Goal: Check status: Check status

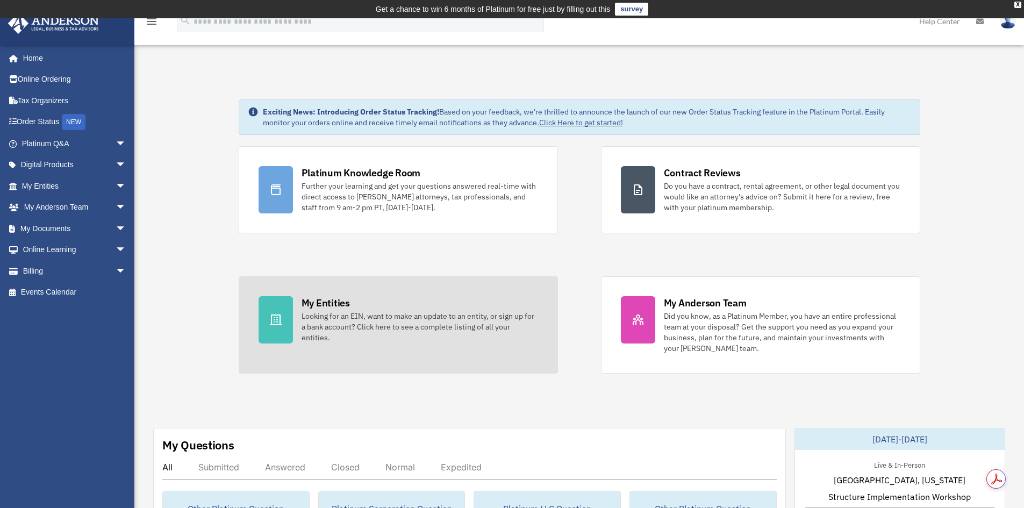
click at [306, 297] on div "My Entities" at bounding box center [326, 302] width 48 height 13
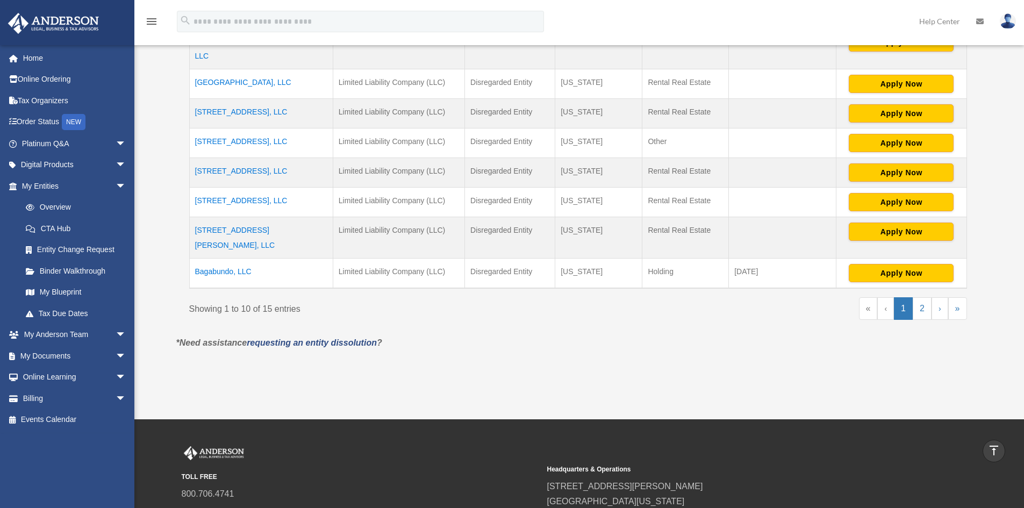
scroll to position [351, 0]
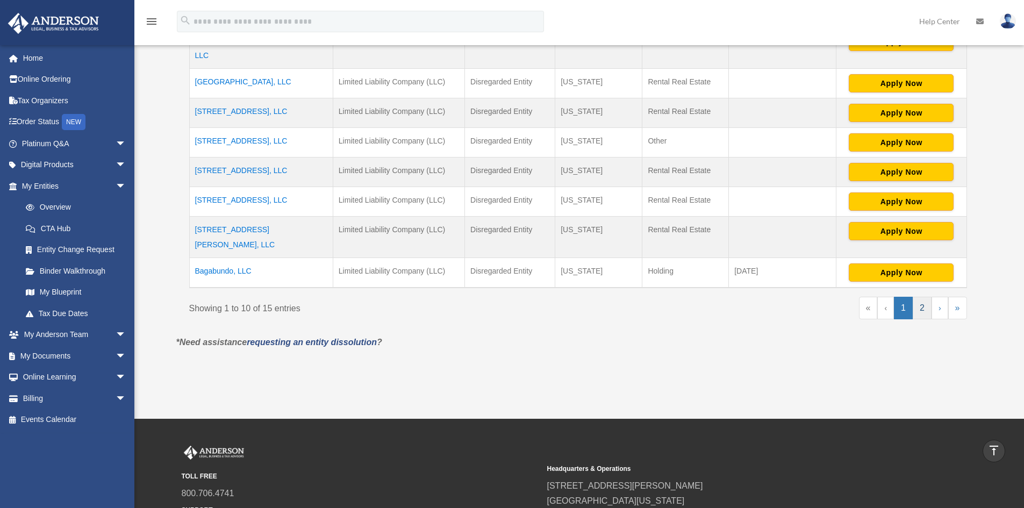
click at [923, 297] on link "2" at bounding box center [922, 308] width 19 height 23
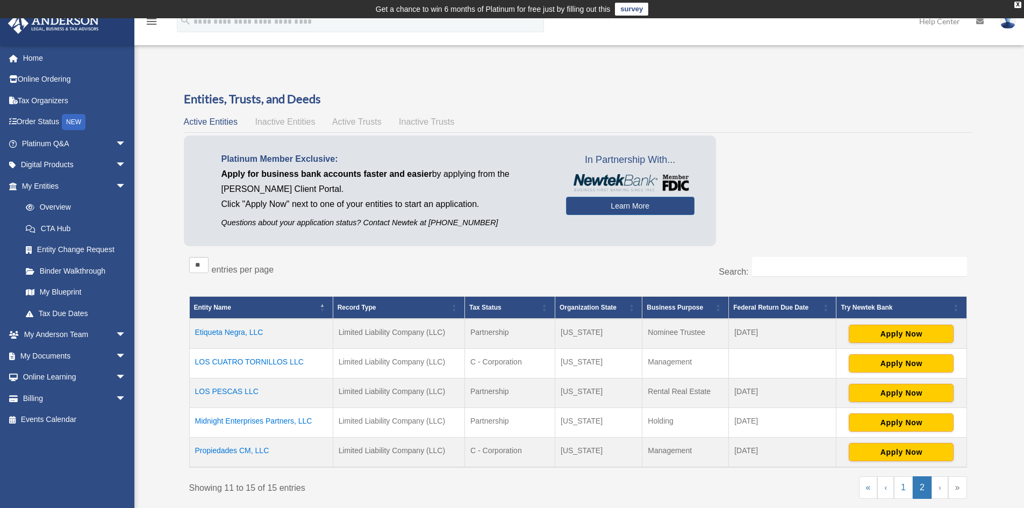
scroll to position [54, 0]
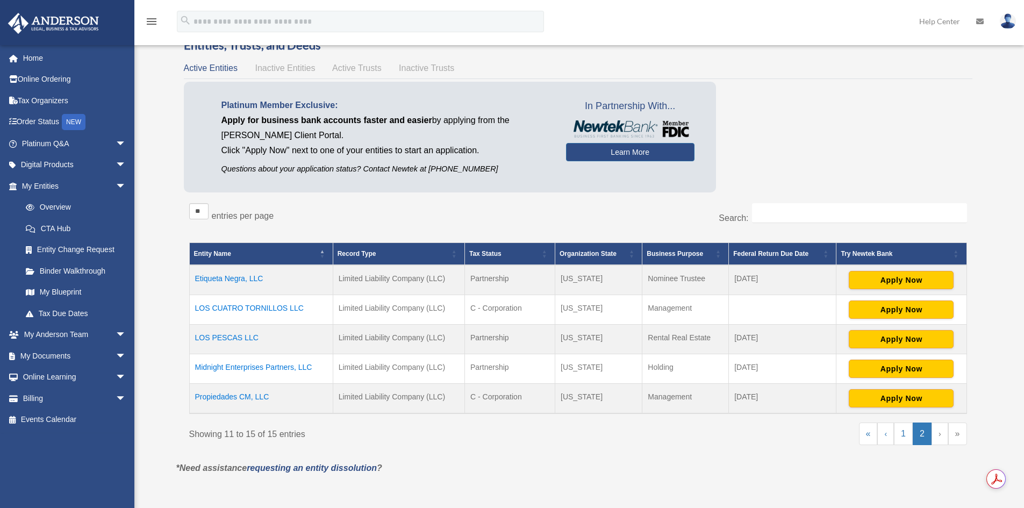
click at [243, 368] on td "Midnight Enterprises Partners, LLC" at bounding box center [261, 369] width 144 height 30
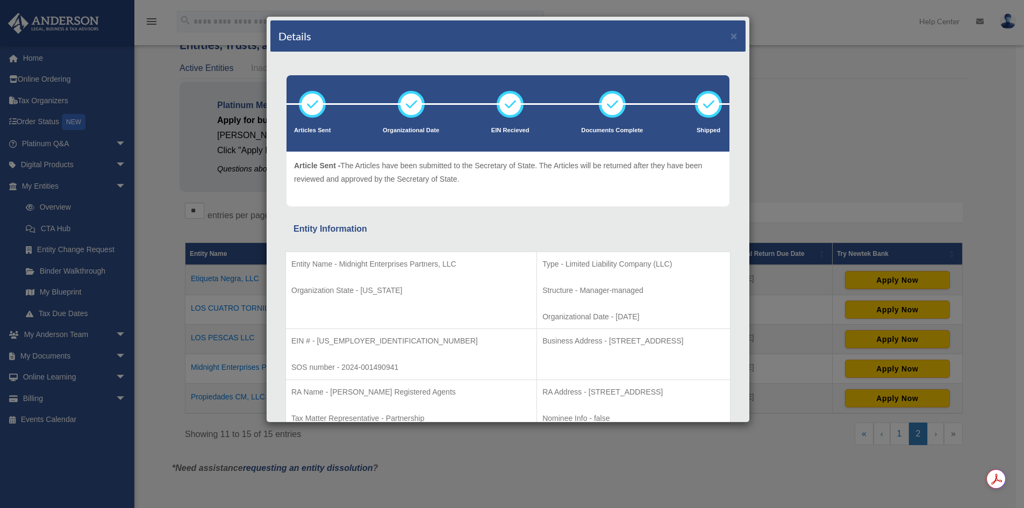
click at [734, 34] on div "Details ×" at bounding box center [507, 36] width 475 height 32
click at [730, 35] on button "×" at bounding box center [733, 35] width 7 height 11
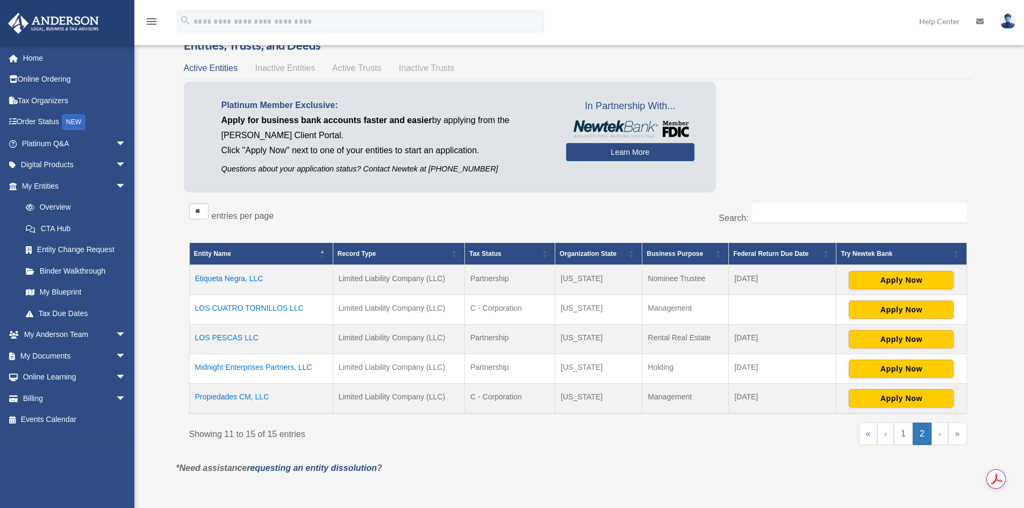
click at [222, 399] on td "Propiedades CM, LLC" at bounding box center [261, 399] width 144 height 30
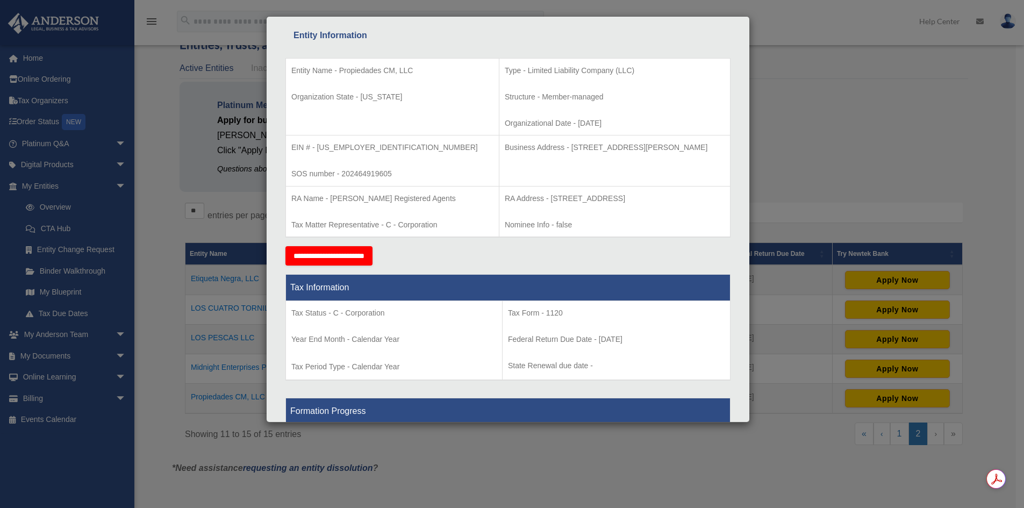
scroll to position [195, 0]
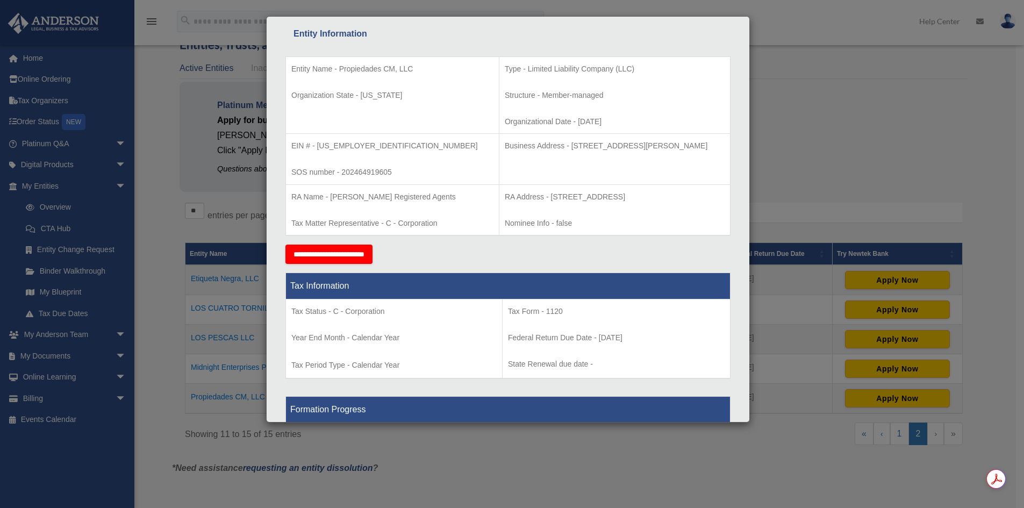
click at [866, 104] on div "Details × Articles Sent Organizational Date" at bounding box center [512, 254] width 1024 height 508
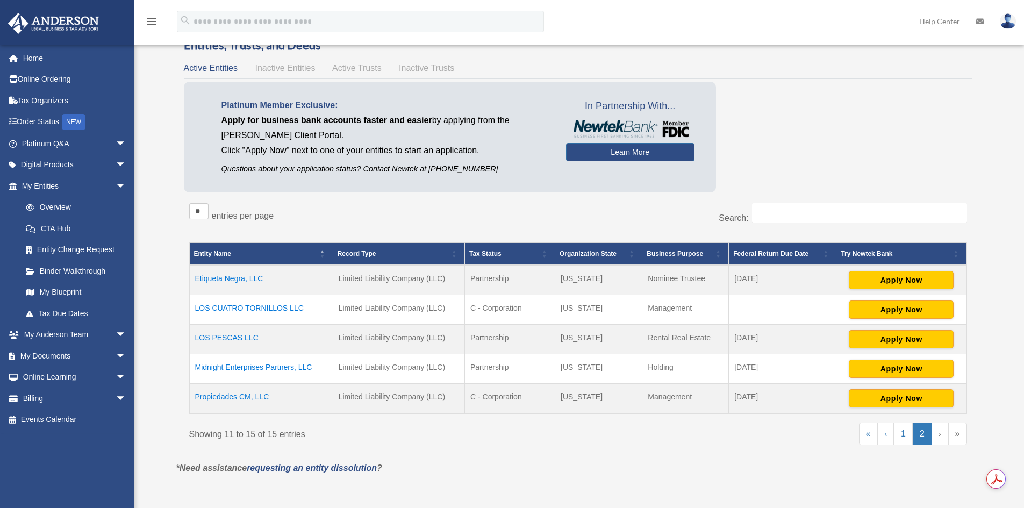
click at [230, 368] on td "Midnight Enterprises Partners, LLC" at bounding box center [261, 369] width 144 height 30
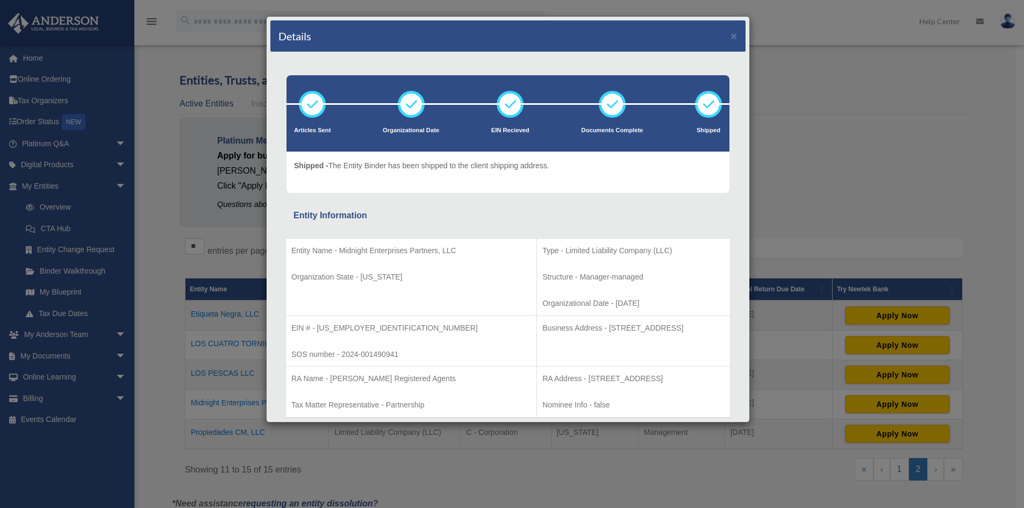
scroll to position [0, 0]
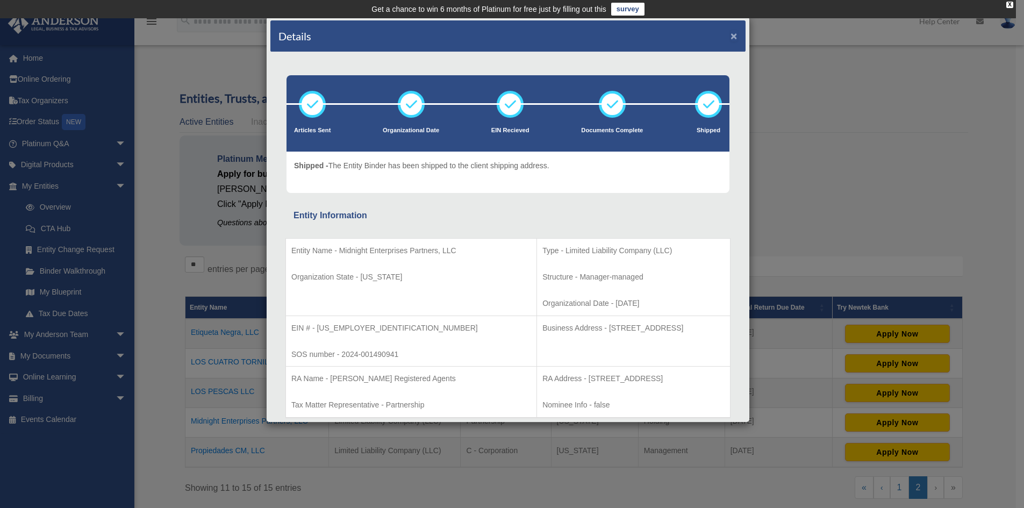
click at [730, 31] on button "×" at bounding box center [733, 35] width 7 height 11
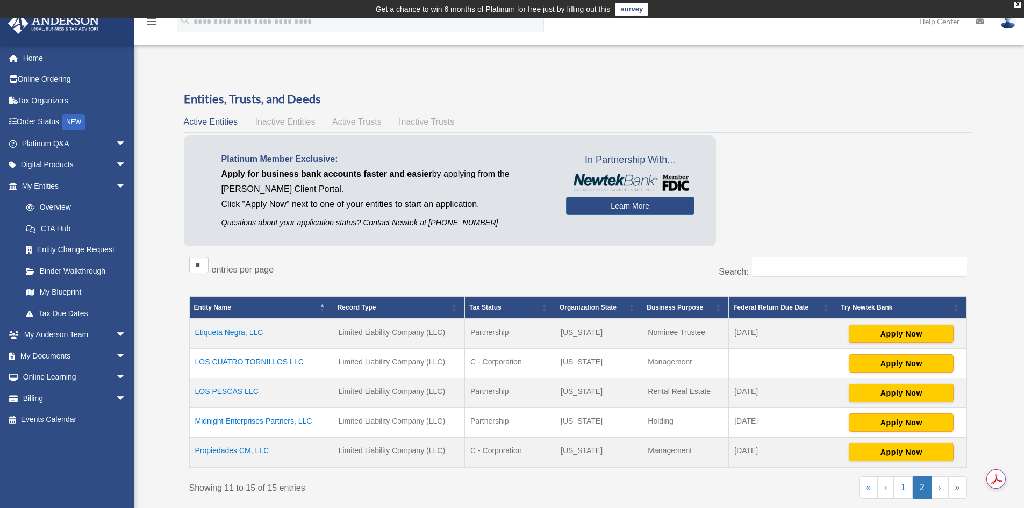
click at [231, 332] on td "Etiqueta Negra, LLC" at bounding box center [261, 334] width 144 height 30
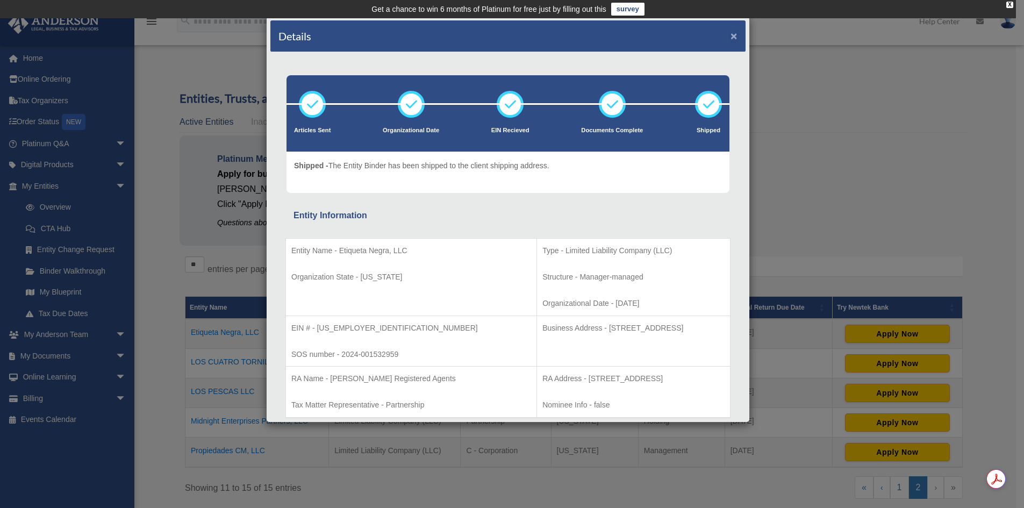
click at [730, 32] on button "×" at bounding box center [733, 35] width 7 height 11
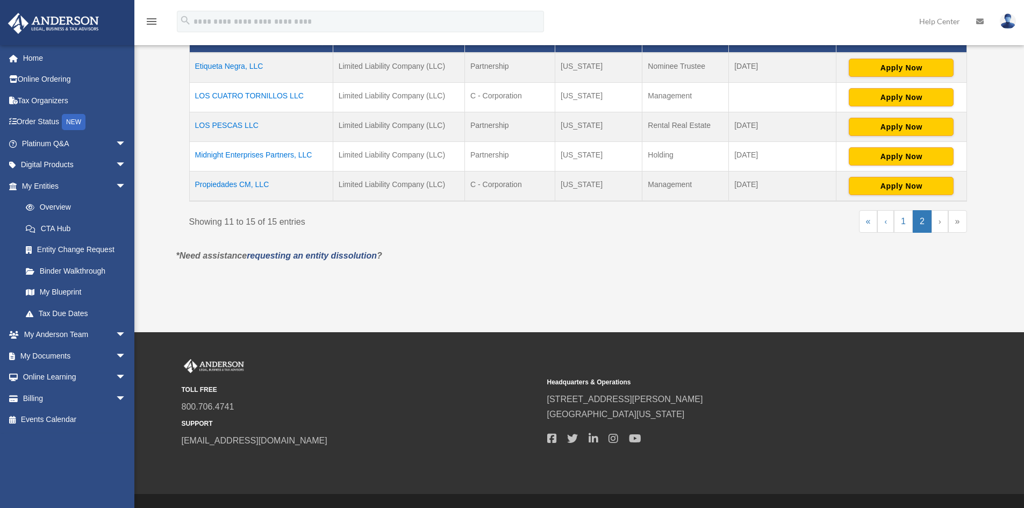
scroll to position [269, 0]
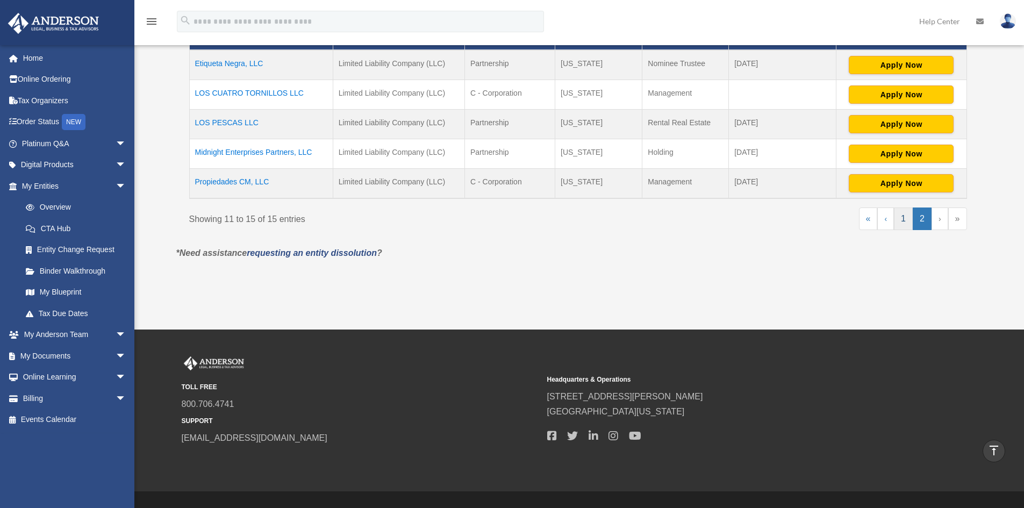
click at [898, 223] on link "1" at bounding box center [903, 218] width 19 height 23
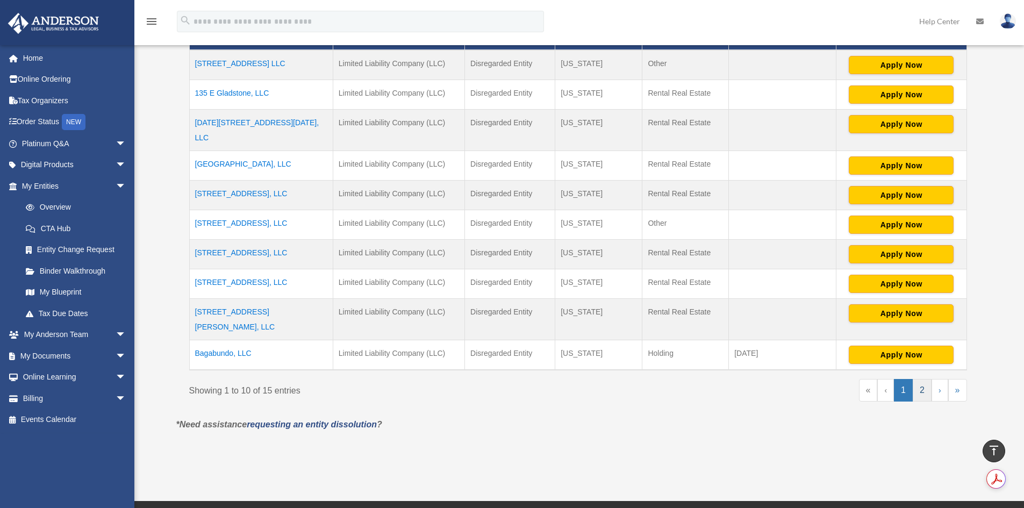
click at [921, 379] on link "2" at bounding box center [922, 390] width 19 height 23
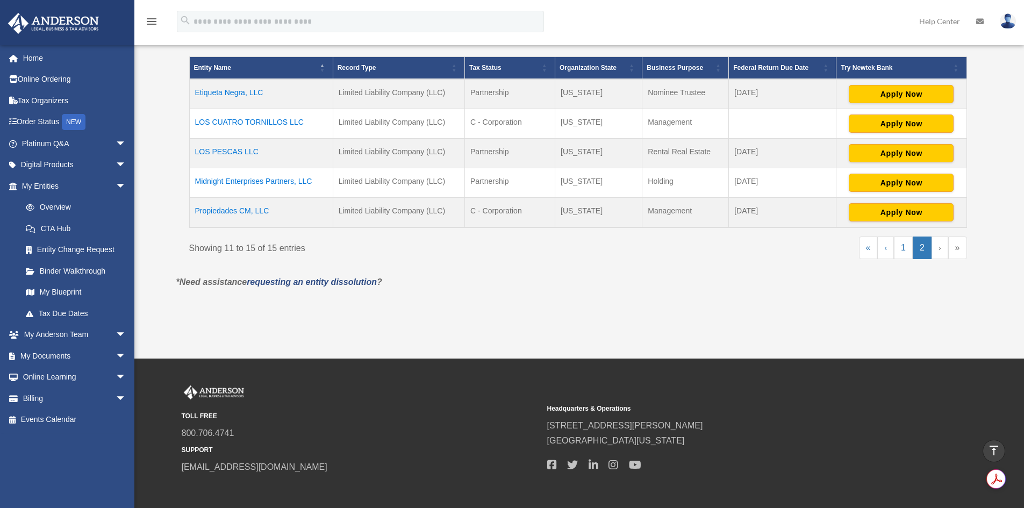
scroll to position [161, 0]
